Goal: Transaction & Acquisition: Download file/media

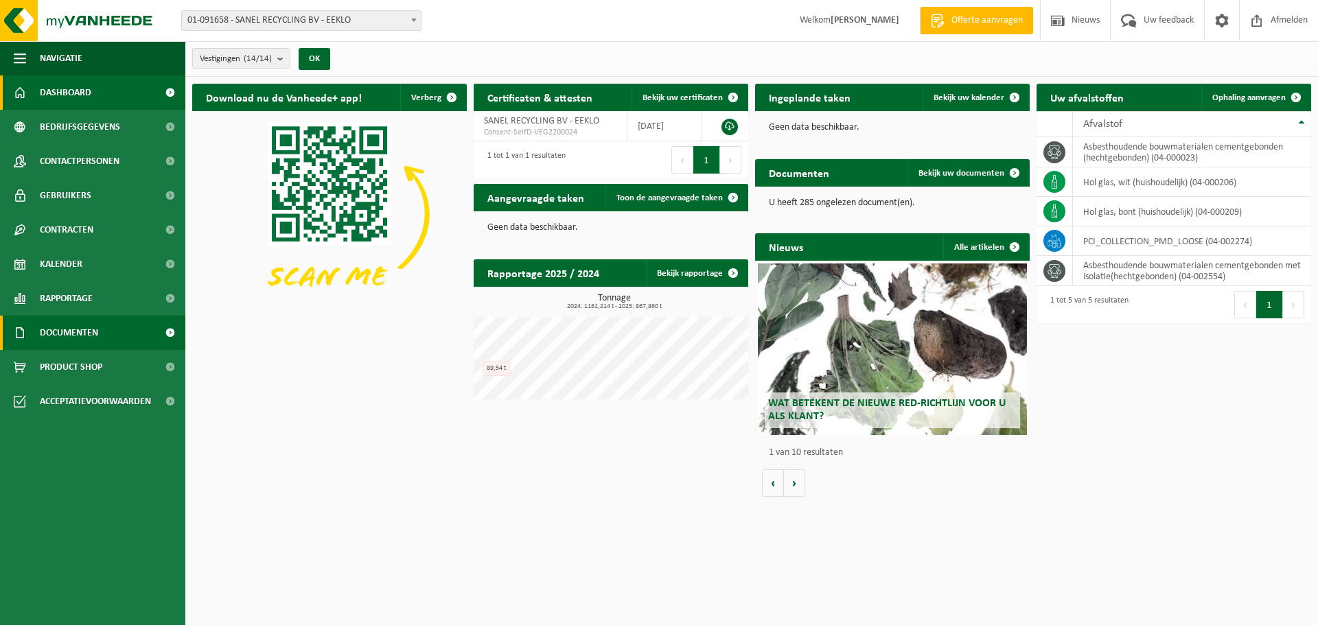
click at [71, 336] on span "Documenten" at bounding box center [69, 333] width 58 height 34
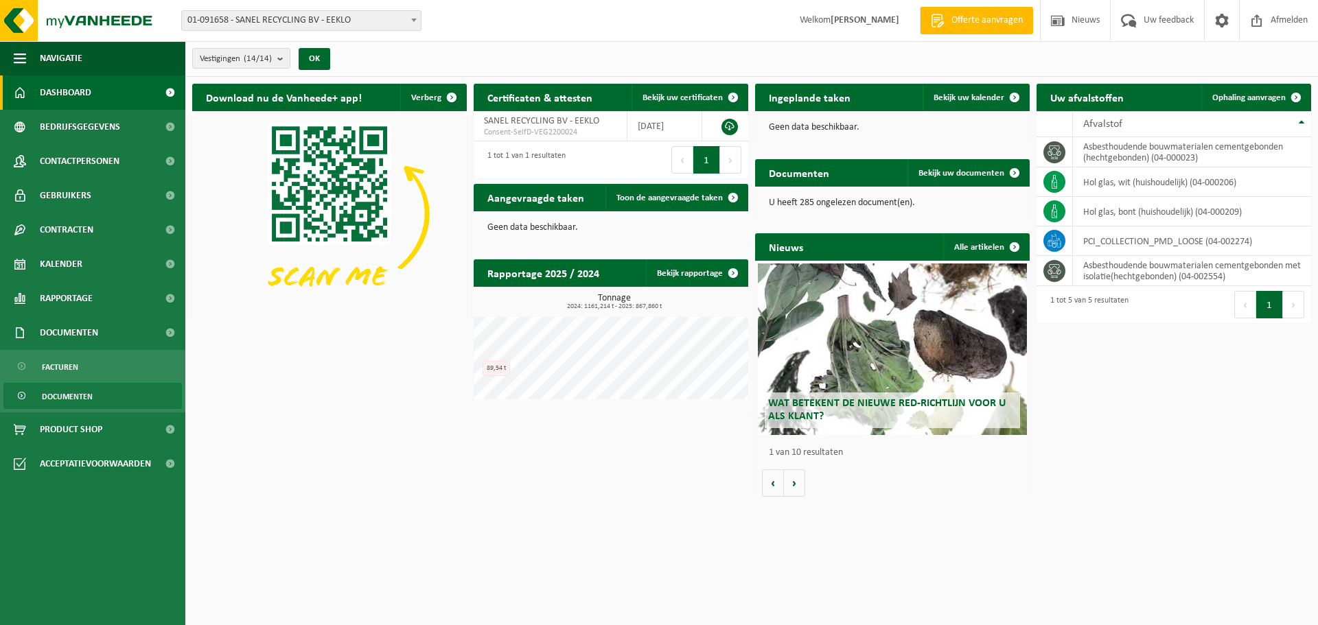
click at [80, 396] on span "Documenten" at bounding box center [67, 397] width 51 height 26
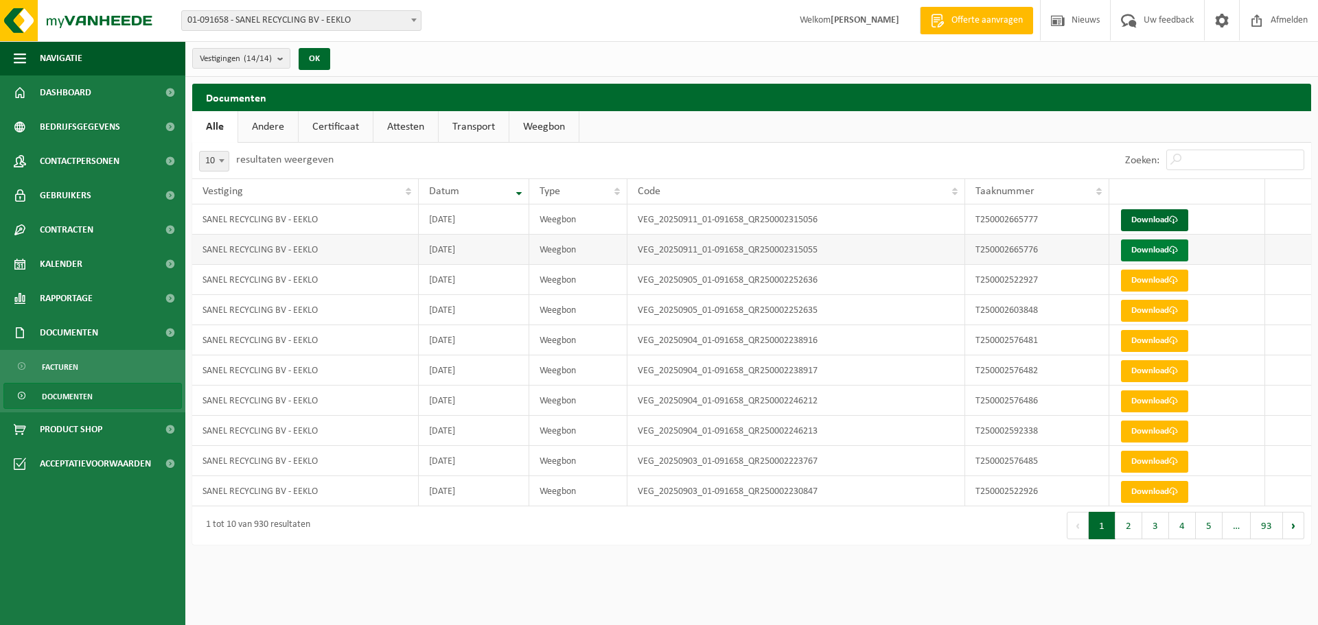
click at [1137, 251] on link "Download" at bounding box center [1154, 251] width 67 height 22
click at [1156, 218] on link "Download" at bounding box center [1154, 220] width 67 height 22
